Goal: Task Accomplishment & Management: Manage account settings

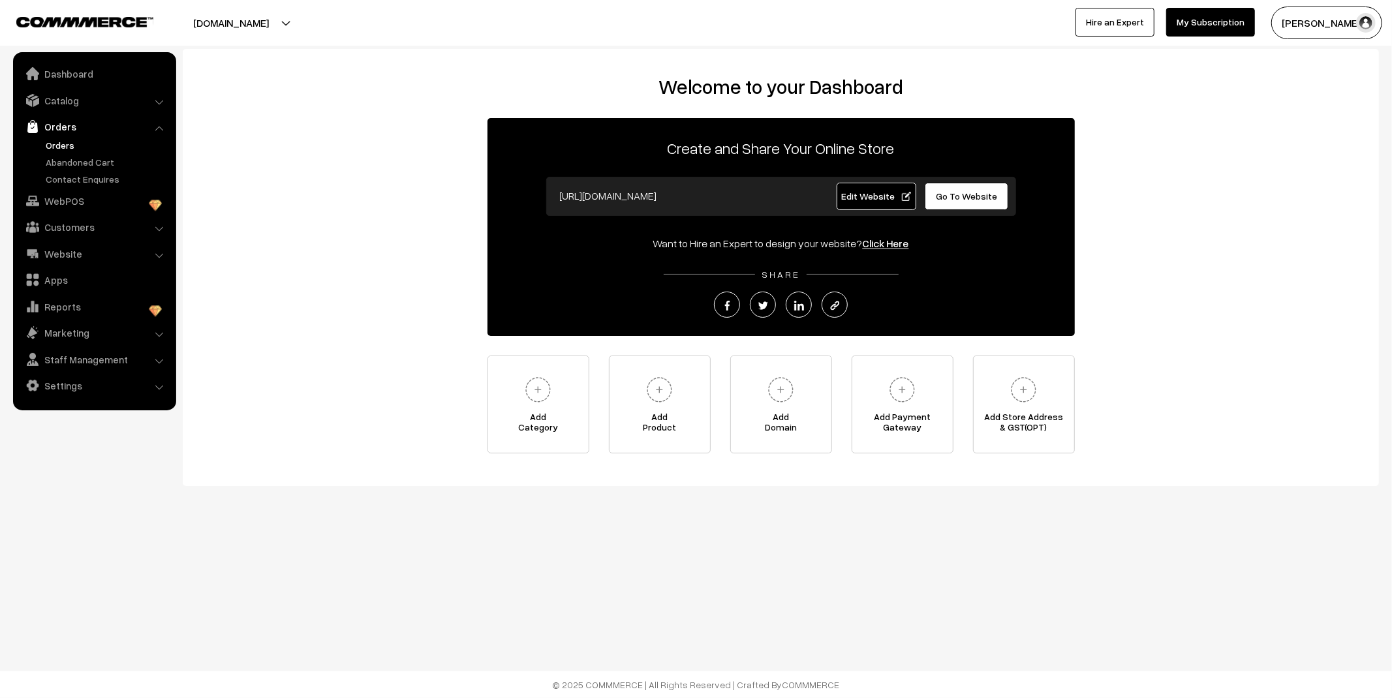
click at [59, 140] on link "Orders" at bounding box center [106, 145] width 129 height 14
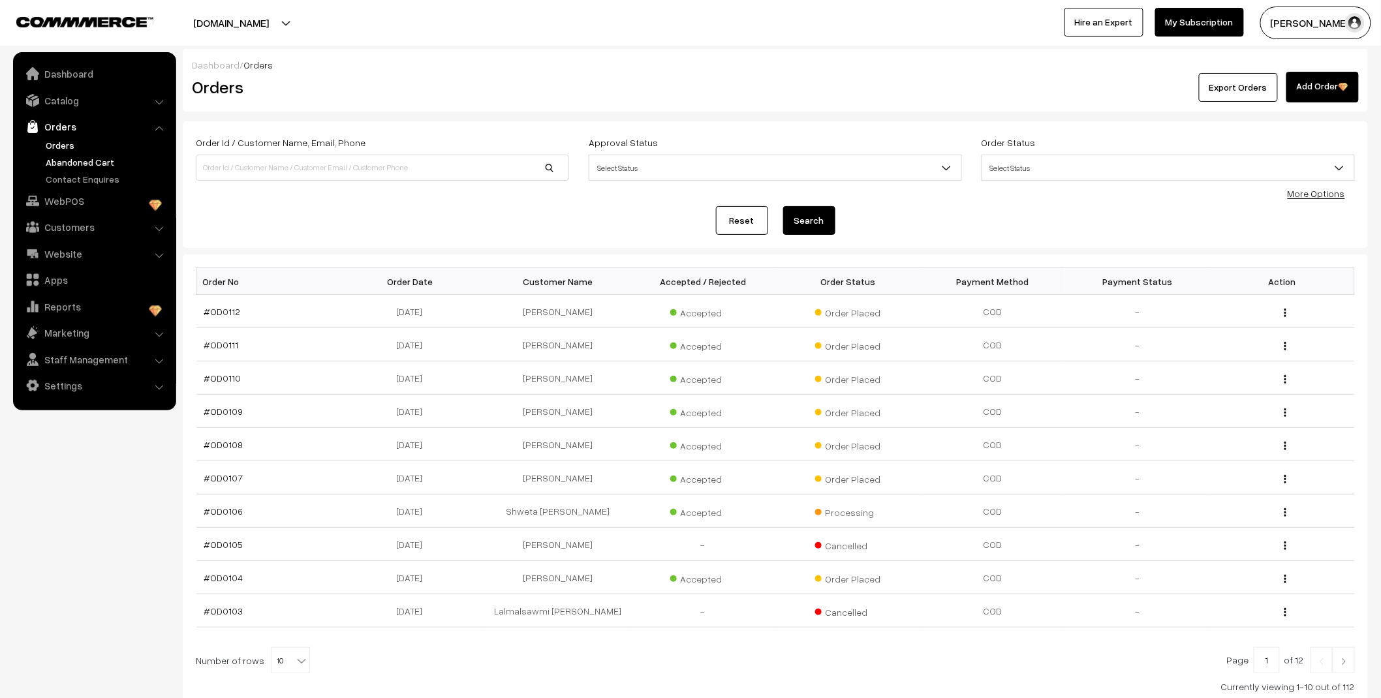
click at [74, 157] on link "Abandoned Cart" at bounding box center [106, 162] width 129 height 14
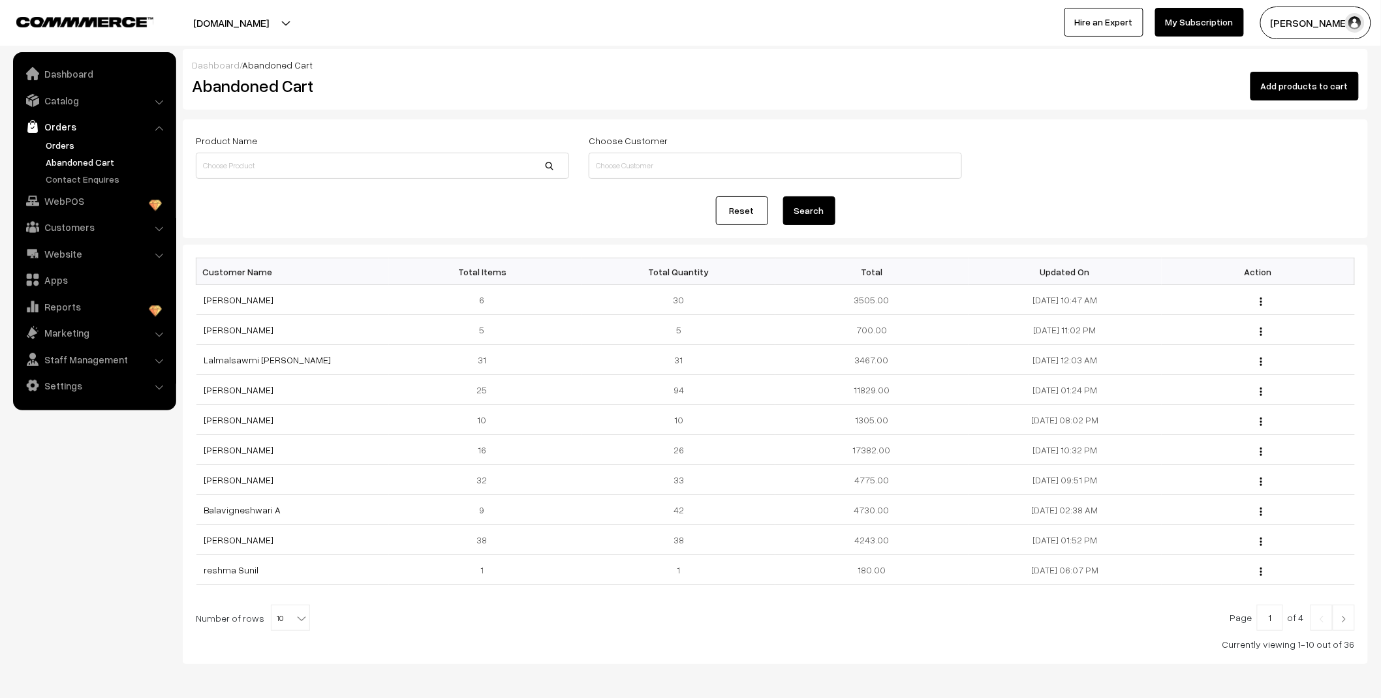
click at [57, 140] on link "Orders" at bounding box center [106, 145] width 129 height 14
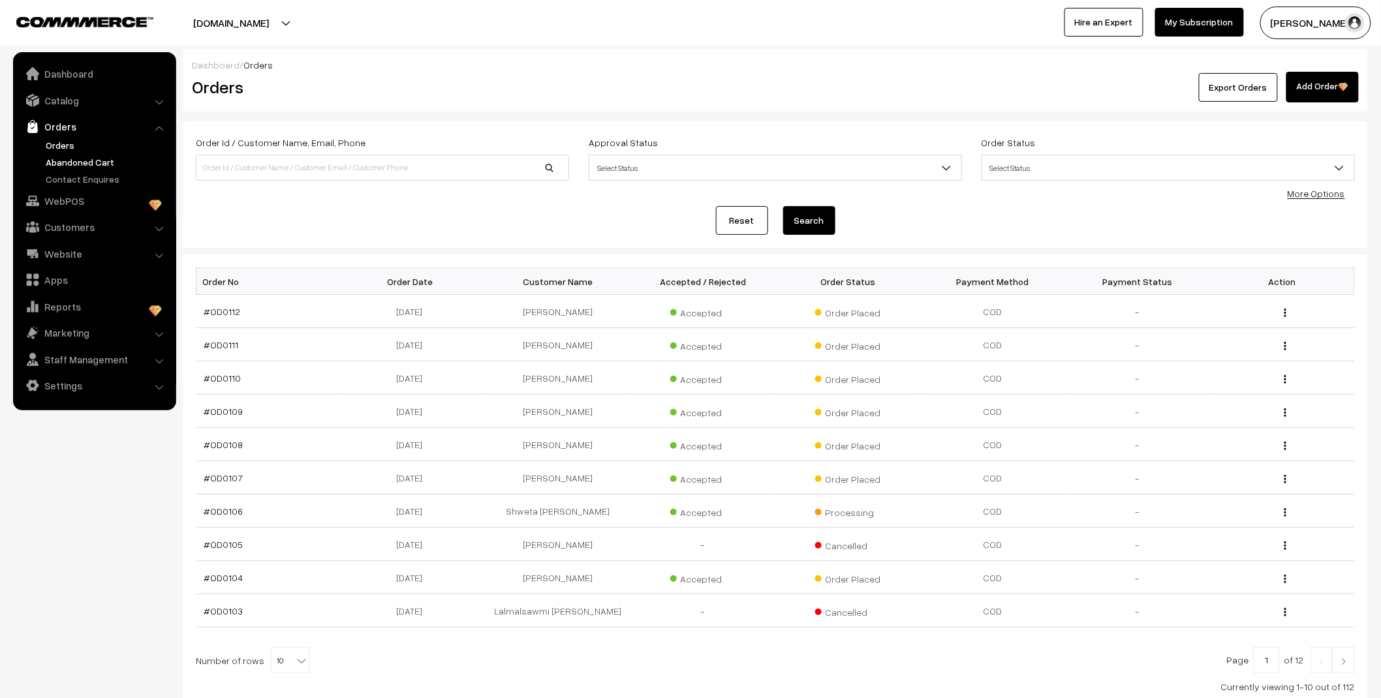
click at [79, 155] on link "Abandoned Cart" at bounding box center [106, 162] width 129 height 14
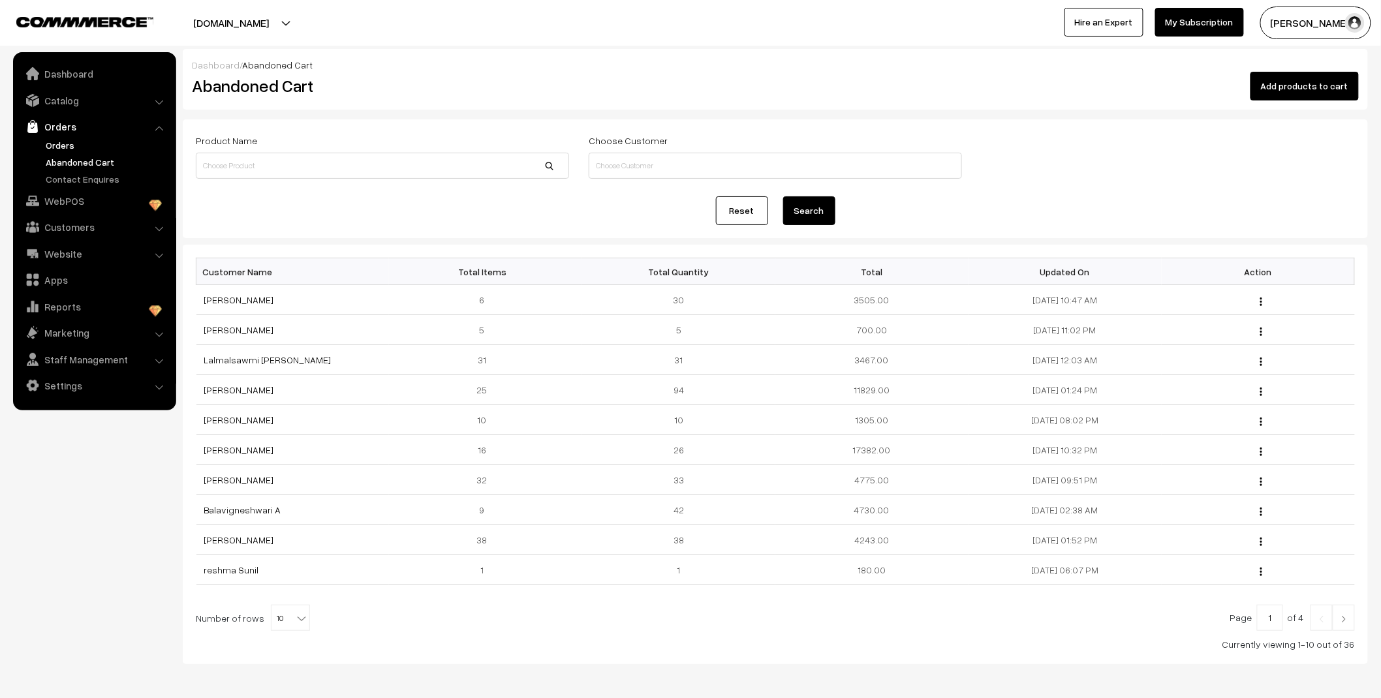
click at [66, 141] on link "Orders" at bounding box center [106, 145] width 129 height 14
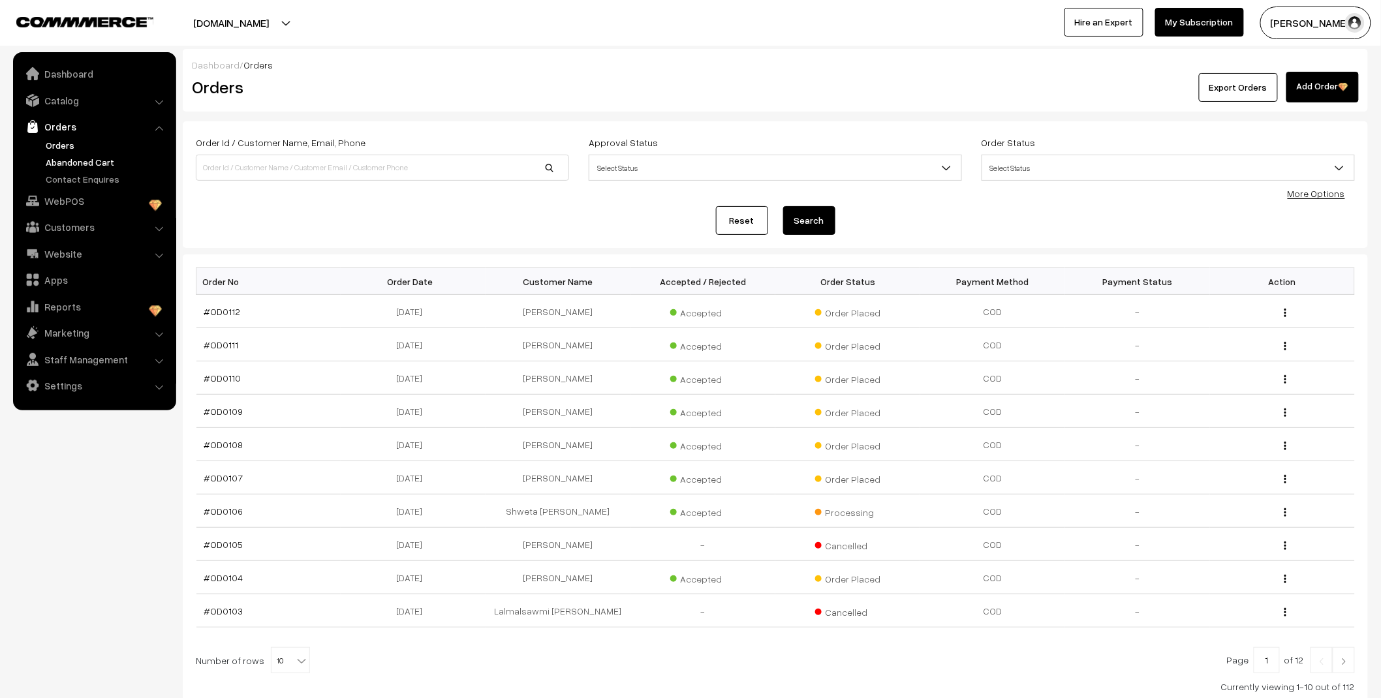
click at [63, 167] on link "Abandoned Cart" at bounding box center [106, 162] width 129 height 14
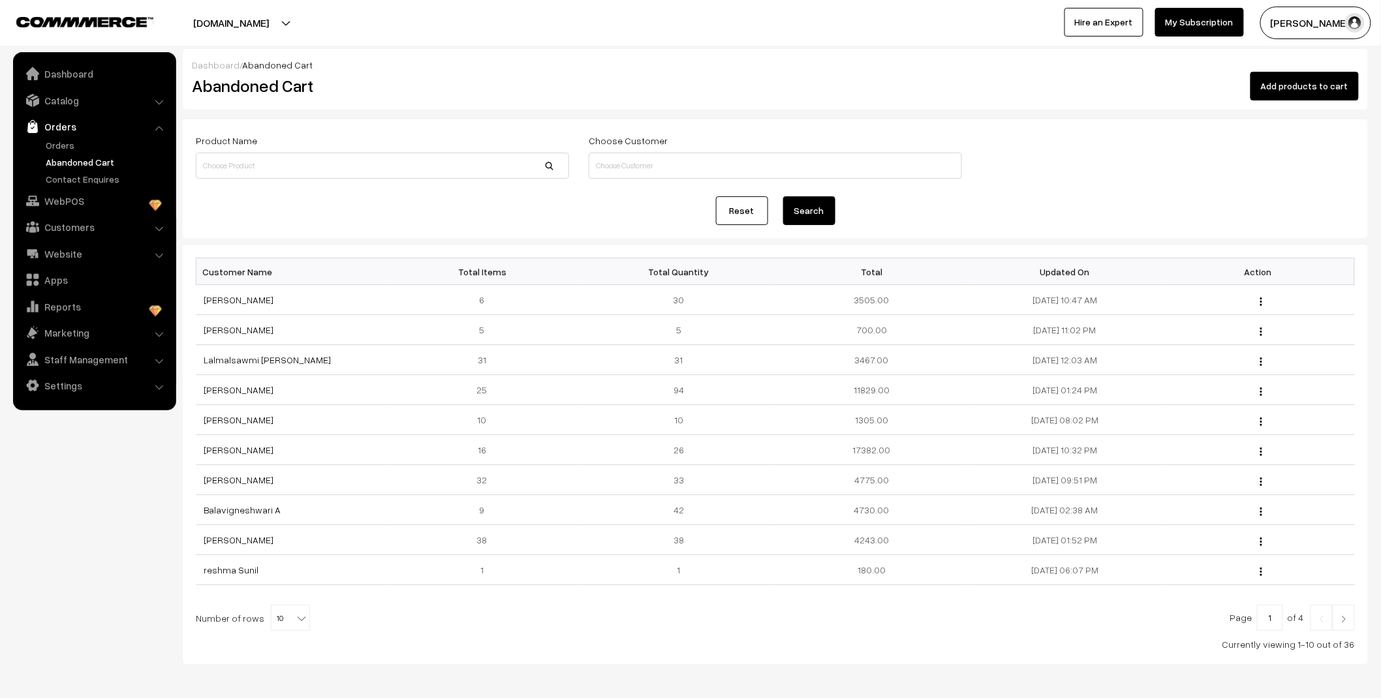
click at [68, 145] on link "Orders" at bounding box center [106, 145] width 129 height 14
